Goal: Task Accomplishment & Management: Manage account settings

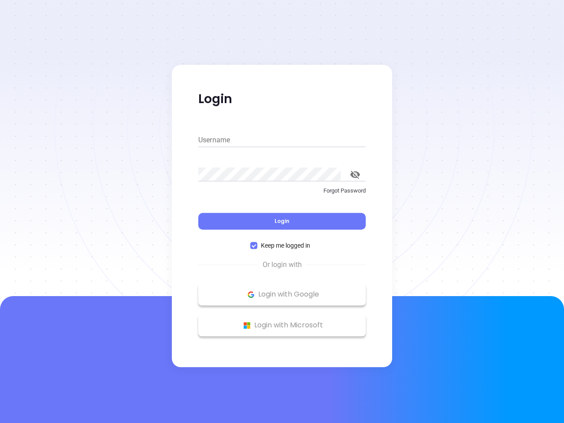
click at [282, 212] on div "Login" at bounding box center [281, 215] width 167 height 27
click at [282, 140] on input "Username" at bounding box center [281, 140] width 167 height 14
click at [355, 175] on icon "toggle password visibility" at bounding box center [355, 175] width 10 height 8
click at [282, 221] on span "Login" at bounding box center [282, 220] width 15 height 7
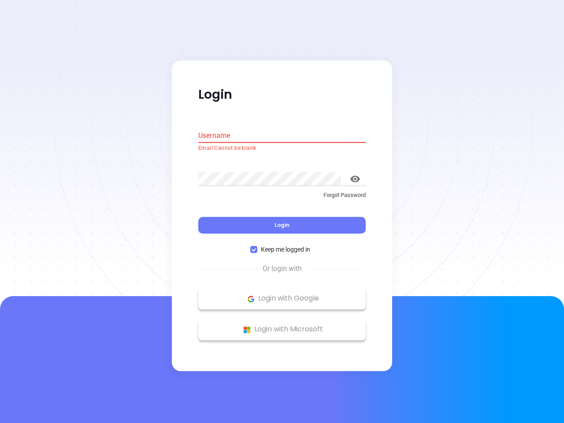
click at [282, 245] on span "Keep me logged in" at bounding box center [285, 250] width 56 height 10
click at [257, 246] on input "Keep me logged in" at bounding box center [253, 249] width 7 height 7
checkbox input "false"
click at [282, 294] on p "Login with Google" at bounding box center [282, 298] width 159 height 13
click at [282, 325] on p "Login with Microsoft" at bounding box center [282, 329] width 159 height 13
